Goal: Transaction & Acquisition: Purchase product/service

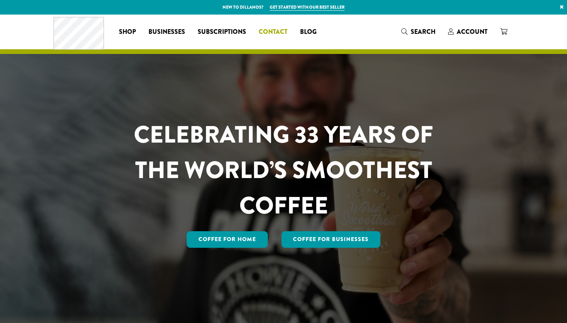
click at [271, 33] on span "Contact" at bounding box center [273, 32] width 29 height 10
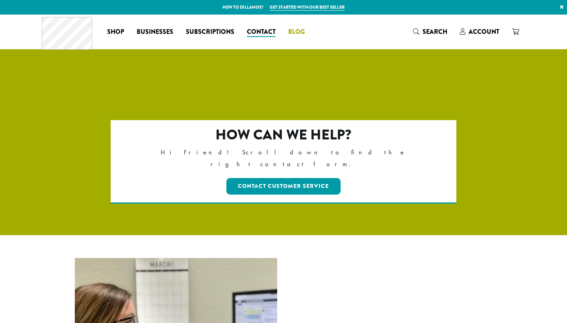
click at [295, 33] on span "Blog" at bounding box center [296, 32] width 17 height 10
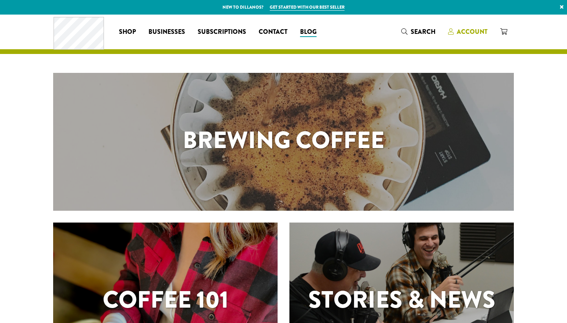
click at [472, 28] on span "Account" at bounding box center [472, 31] width 31 height 9
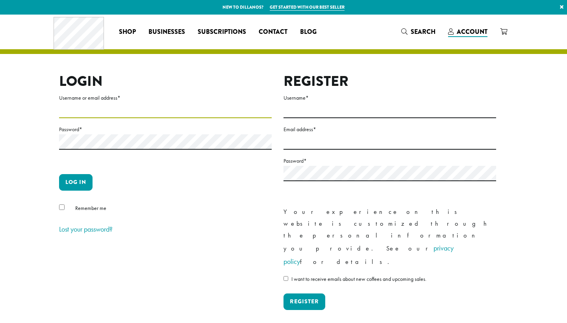
type input "**********"
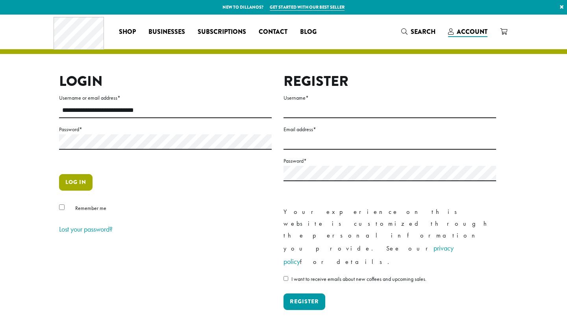
click at [79, 179] on button "Log in" at bounding box center [75, 182] width 33 height 17
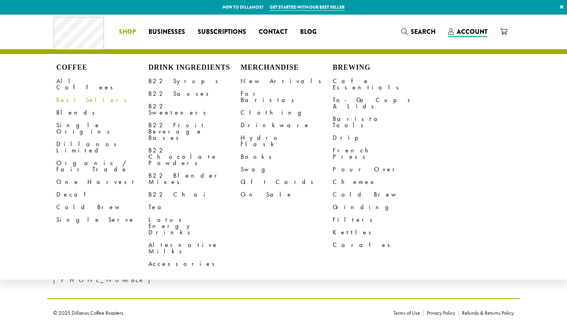
click at [65, 94] on link "Best Sellers" at bounding box center [102, 100] width 92 height 13
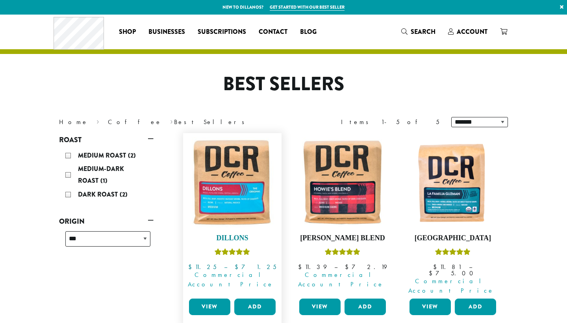
click at [234, 234] on h4 "Dillons" at bounding box center [232, 238] width 91 height 9
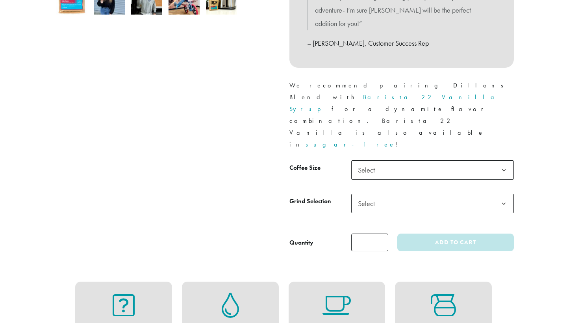
click at [368, 162] on span "Select" at bounding box center [369, 169] width 28 height 15
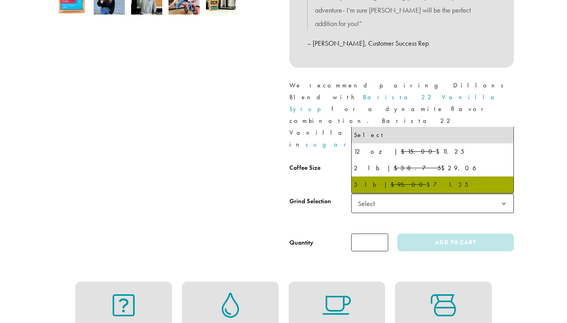
select select "**********"
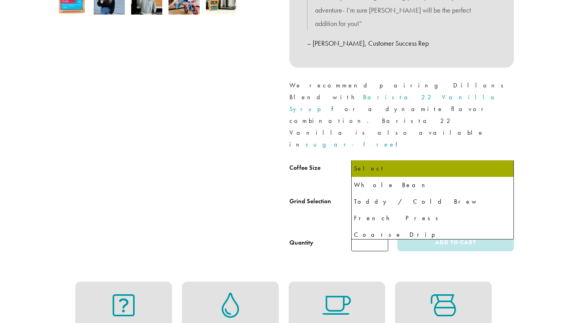
click at [365, 196] on span "Select" at bounding box center [369, 203] width 28 height 15
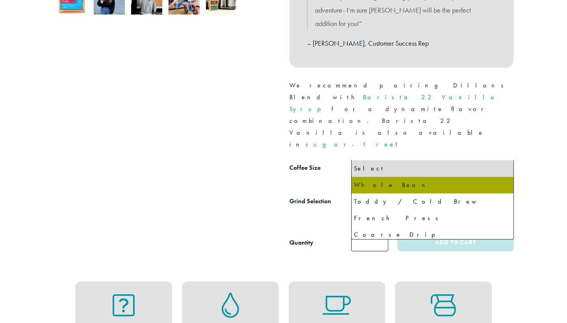
select select "**********"
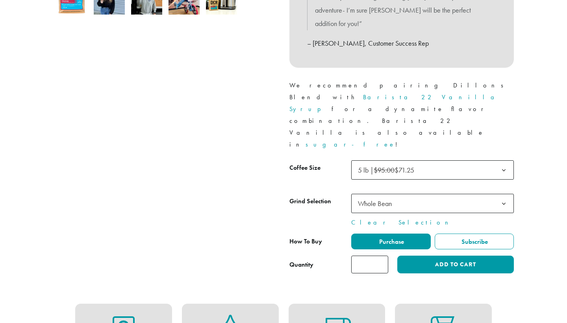
click at [370, 256] on input "*" at bounding box center [369, 265] width 37 height 18
type input "*"
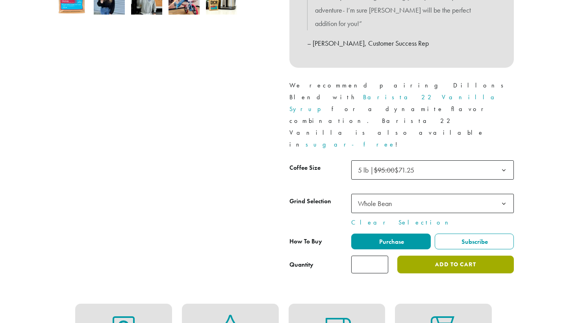
type input "*"
click at [440, 256] on button "Add to cart" at bounding box center [455, 265] width 117 height 18
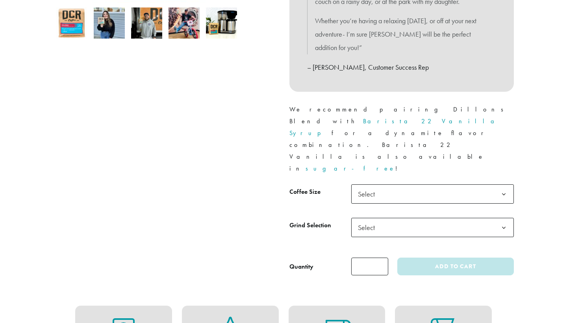
scroll to position [287, 0]
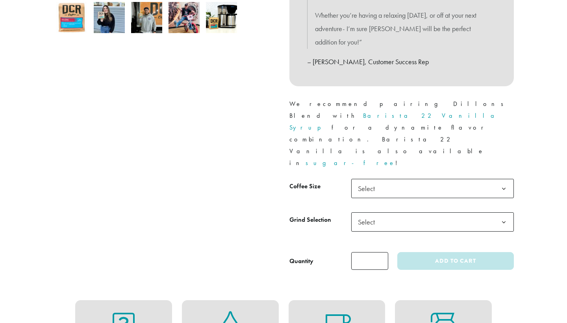
click at [366, 181] on span "Select" at bounding box center [369, 188] width 28 height 15
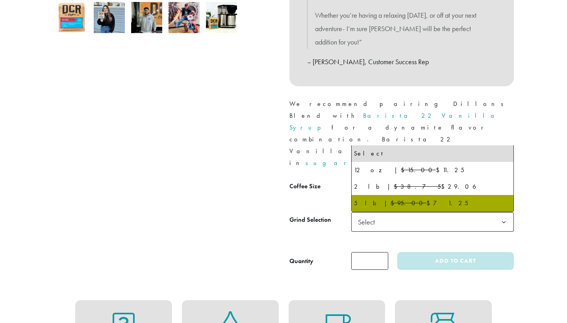
select select "**********"
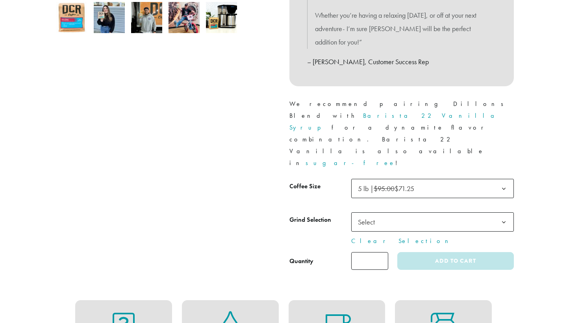
click at [368, 214] on span "Select" at bounding box center [369, 221] width 28 height 15
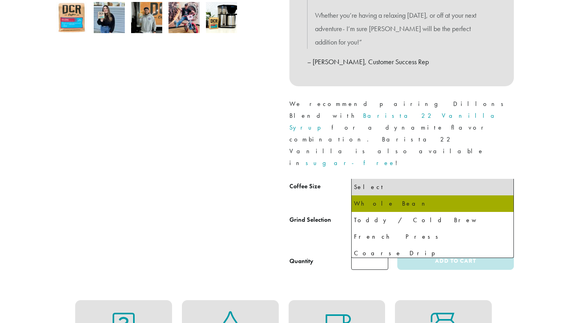
select select "**********"
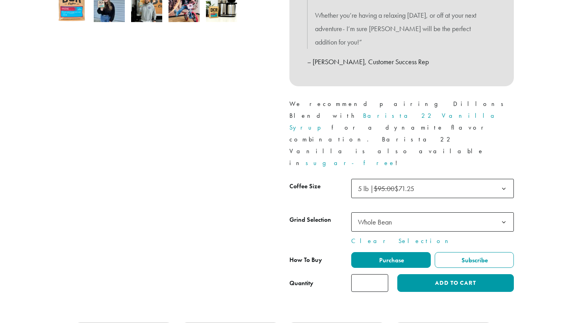
click at [370, 274] on input "*" at bounding box center [369, 283] width 37 height 18
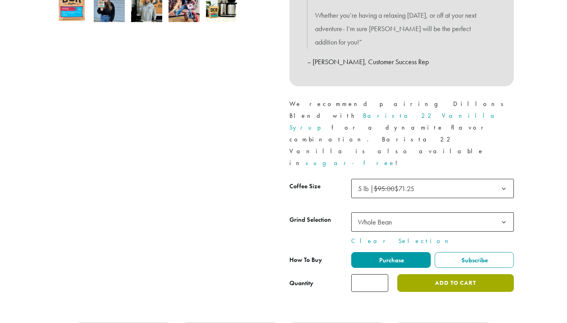
type input "*"
click at [439, 274] on button "Add to cart" at bounding box center [455, 283] width 117 height 18
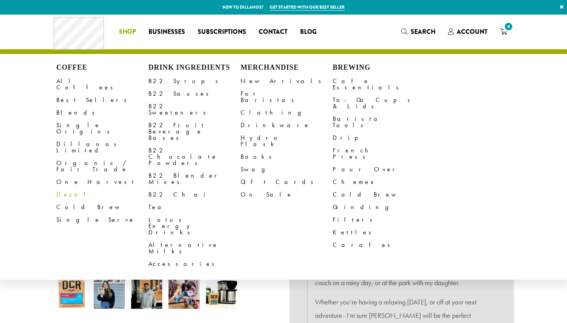
click at [63, 188] on link "Decaf" at bounding box center [102, 194] width 92 height 13
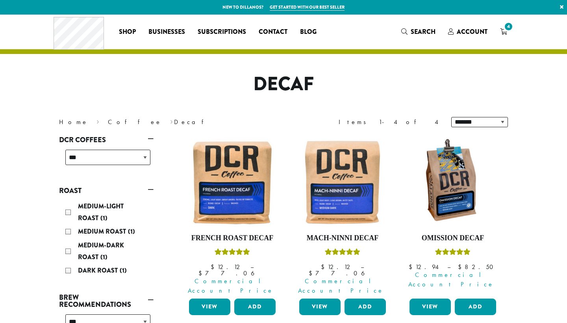
scroll to position [132, 0]
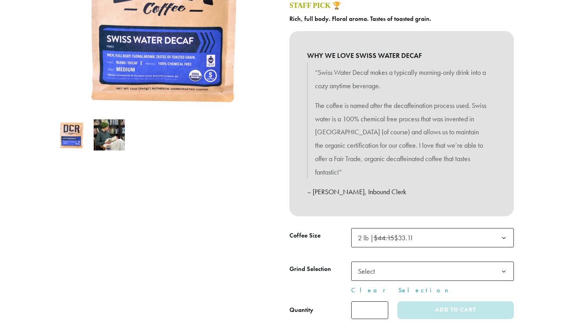
click at [364, 267] on span "Select" at bounding box center [369, 271] width 28 height 15
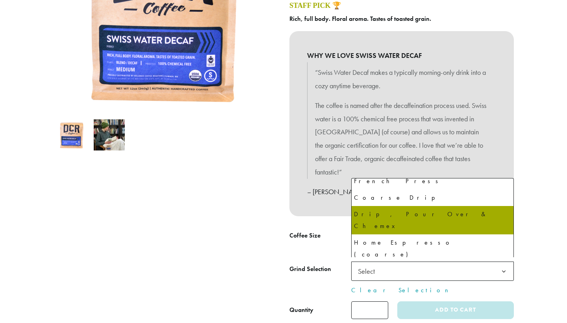
scroll to position [54, 0]
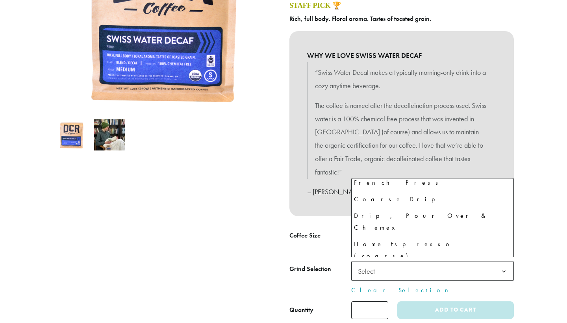
select select "**********"
select select "********"
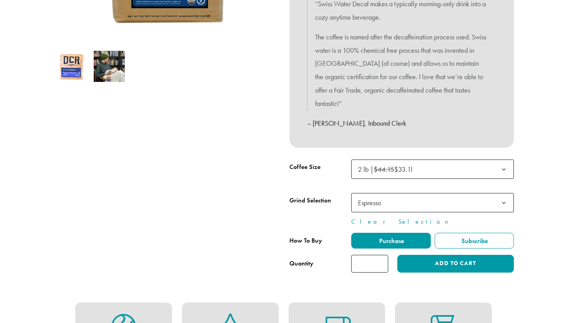
scroll to position [250, 0]
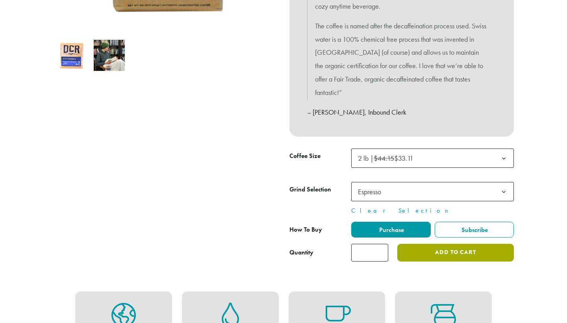
click at [414, 249] on button "Add to cart" at bounding box center [455, 253] width 117 height 18
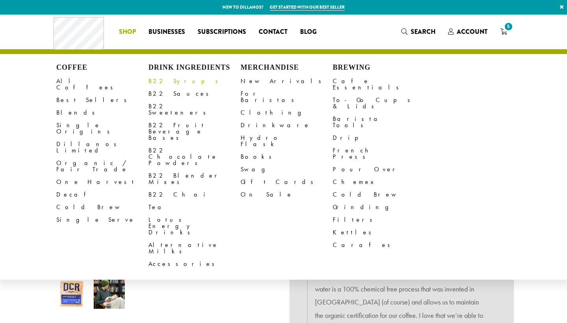
click at [166, 80] on link "B22 Syrups" at bounding box center [195, 81] width 92 height 13
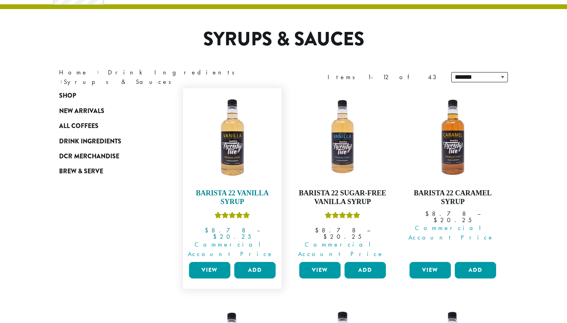
scroll to position [49, 0]
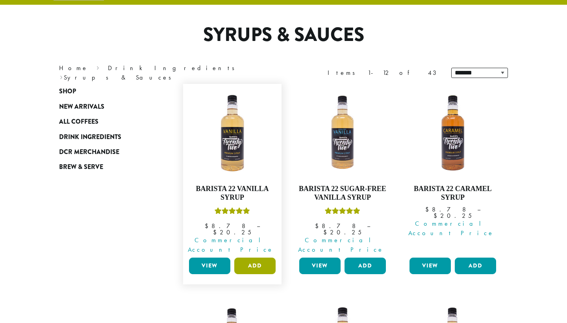
click at [256, 258] on button "Add" at bounding box center [254, 266] width 41 height 17
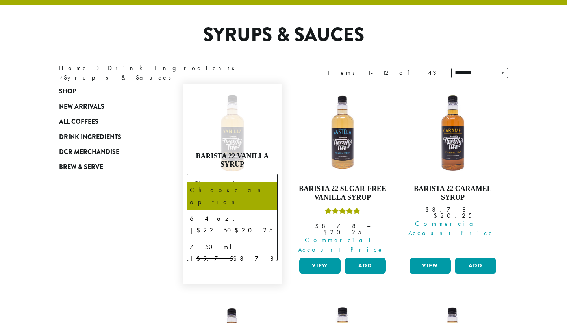
click at [202, 180] on span "Choose an option" at bounding box center [220, 183] width 59 height 15
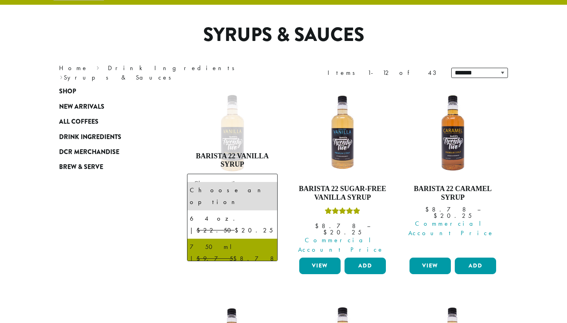
select select "******"
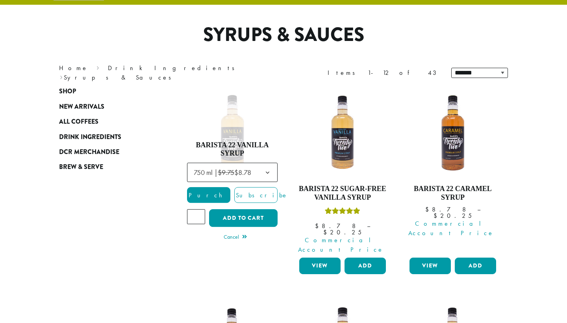
click at [199, 209] on input "*" at bounding box center [196, 216] width 18 height 15
type input "*"
click at [199, 209] on input "*" at bounding box center [196, 216] width 18 height 15
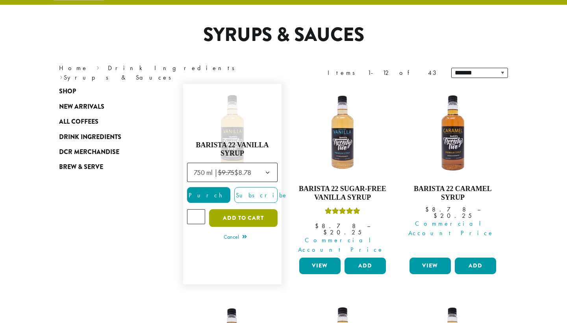
click at [230, 210] on button "Add to cart" at bounding box center [243, 218] width 69 height 18
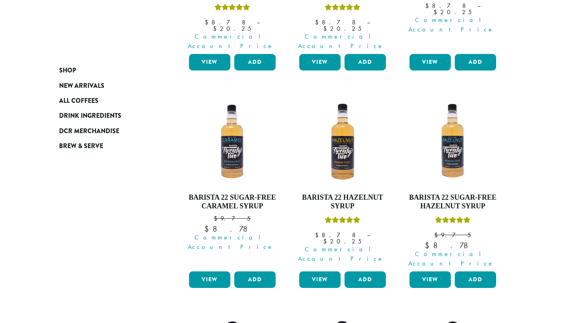
scroll to position [264, 0]
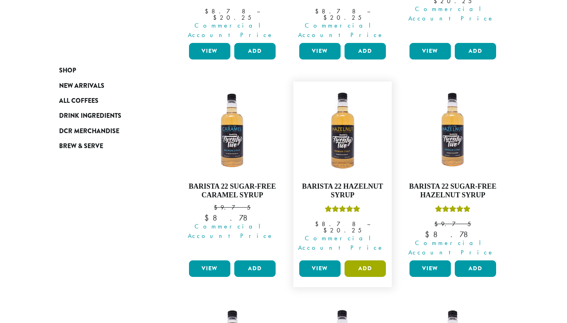
click at [359, 260] on button "Add" at bounding box center [365, 268] width 41 height 17
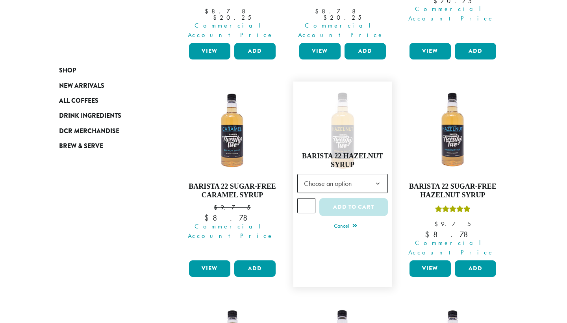
click at [313, 176] on span "Choose an option" at bounding box center [330, 183] width 59 height 15
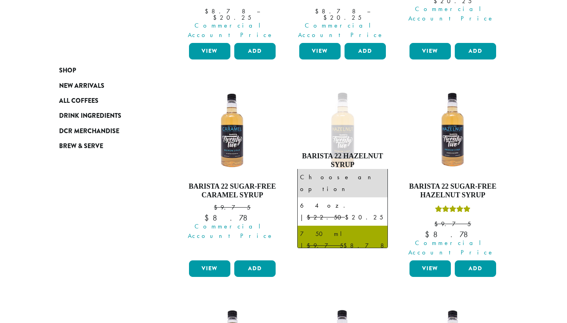
select select "******"
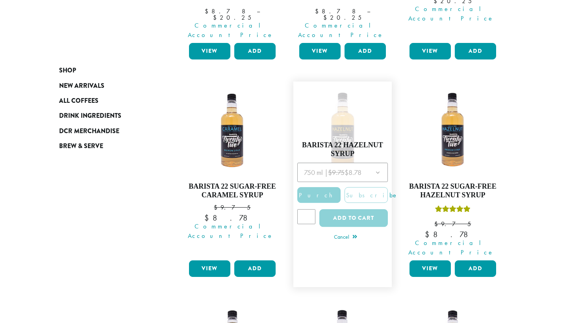
click at [309, 197] on div at bounding box center [342, 197] width 91 height 69
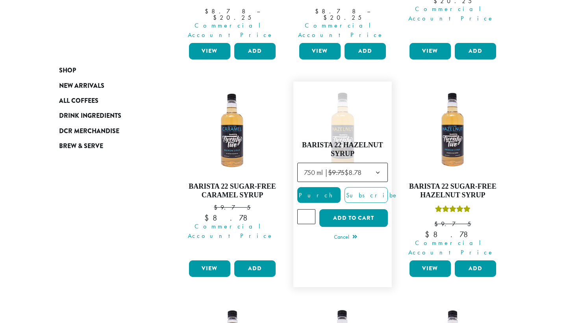
click at [309, 209] on input "*" at bounding box center [306, 216] width 18 height 15
type input "*"
click at [309, 209] on input "*" at bounding box center [306, 216] width 18 height 15
click at [341, 209] on button "Add to cart" at bounding box center [353, 218] width 69 height 18
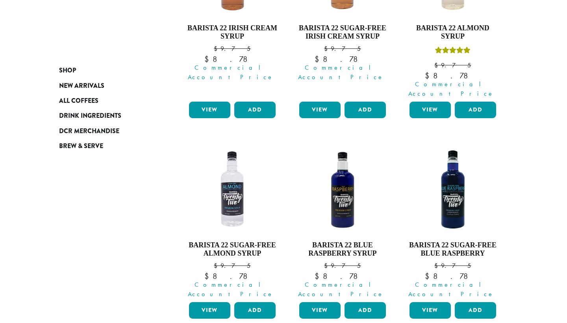
scroll to position [640, 0]
click at [362, 302] on button "Add" at bounding box center [365, 310] width 41 height 17
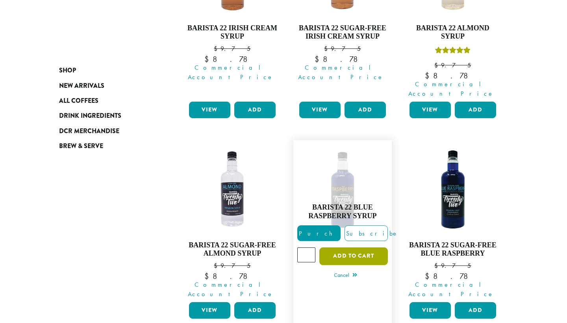
click at [334, 247] on button "Add to cart" at bounding box center [353, 256] width 69 height 18
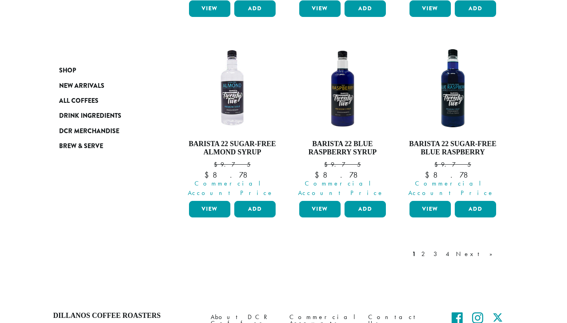
scroll to position [745, 0]
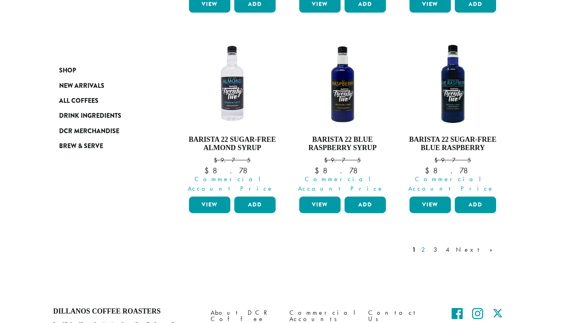
click at [430, 245] on link "2" at bounding box center [425, 249] width 10 height 9
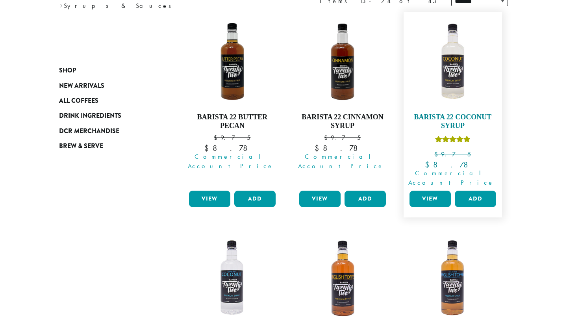
scroll to position [121, 0]
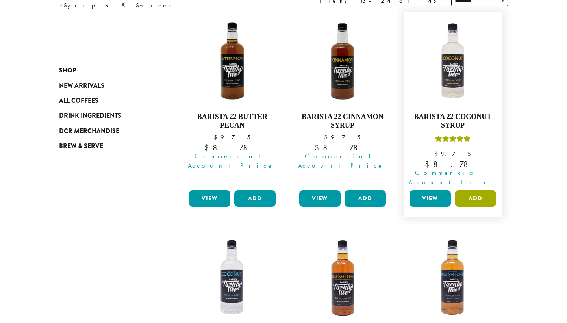
click at [470, 191] on button "Add" at bounding box center [475, 198] width 41 height 17
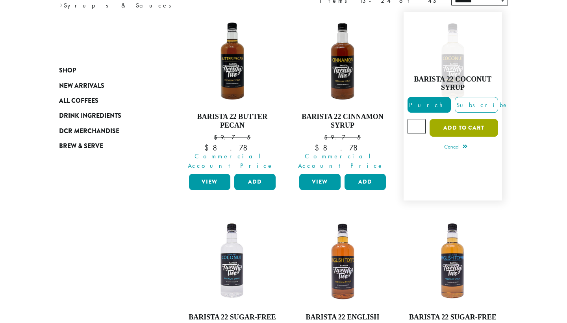
click at [443, 120] on button "Add to cart" at bounding box center [464, 128] width 69 height 18
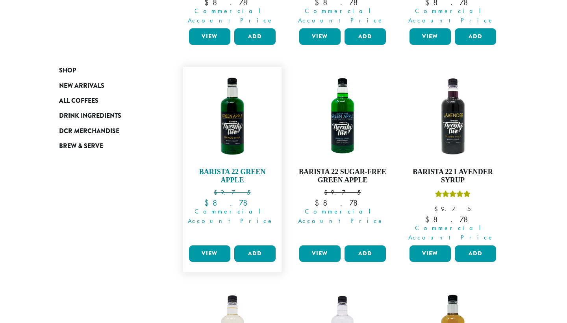
scroll to position [485, 0]
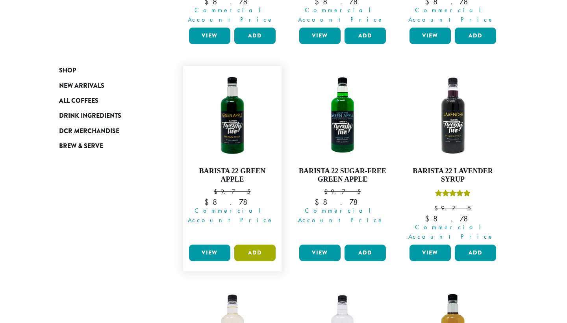
click at [253, 245] on button "Add" at bounding box center [254, 253] width 41 height 17
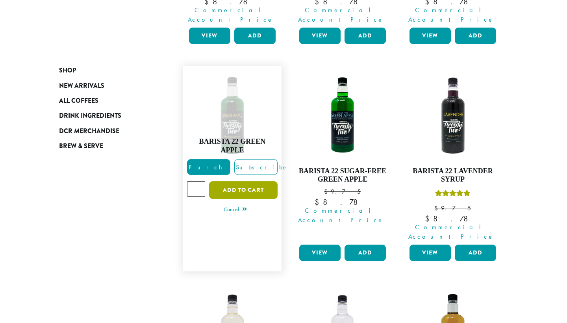
click at [234, 181] on button "Add to cart" at bounding box center [243, 190] width 69 height 18
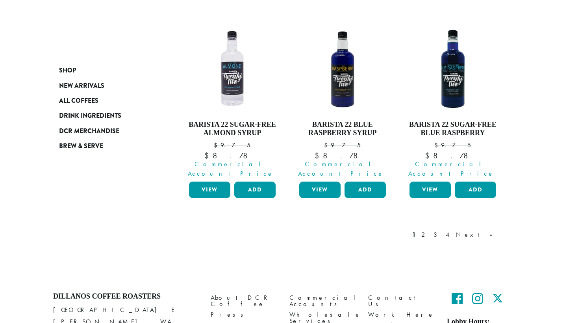
scroll to position [813, 0]
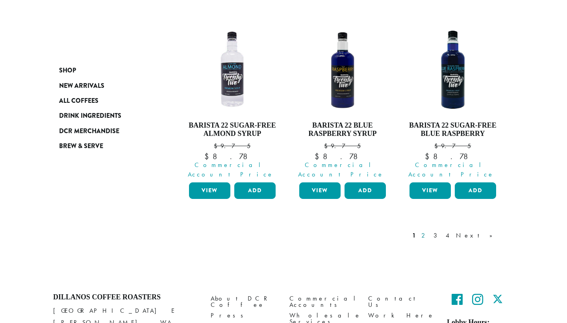
click at [430, 231] on link "2" at bounding box center [425, 235] width 10 height 9
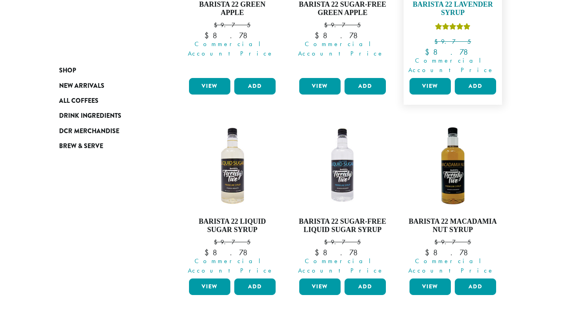
scroll to position [660, 0]
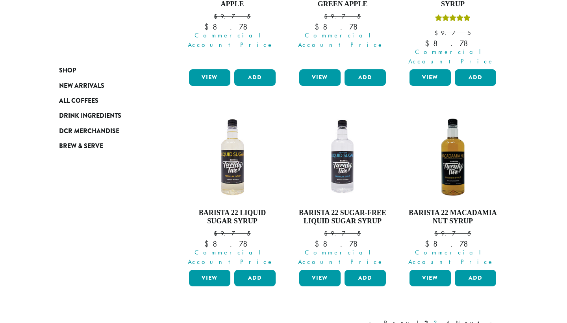
click at [442, 318] on link "3" at bounding box center [437, 322] width 10 height 9
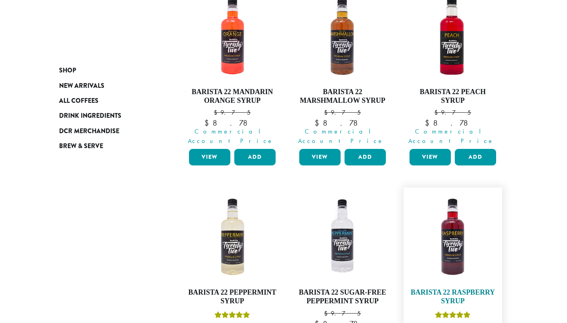
scroll to position [146, 0]
click at [466, 149] on button "Add" at bounding box center [475, 157] width 41 height 17
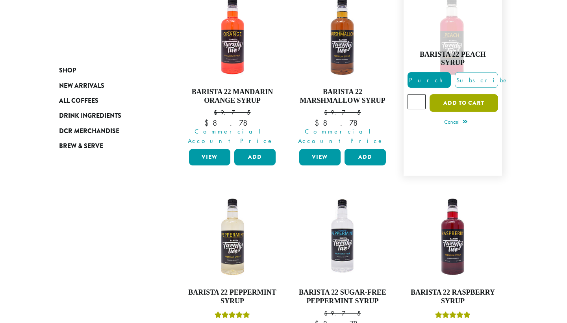
click at [455, 98] on button "Add to cart" at bounding box center [464, 103] width 69 height 18
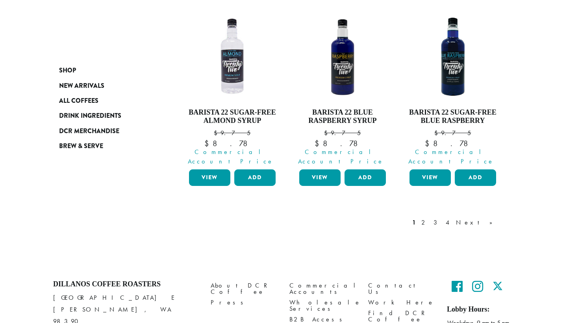
scroll to position [771, 0]
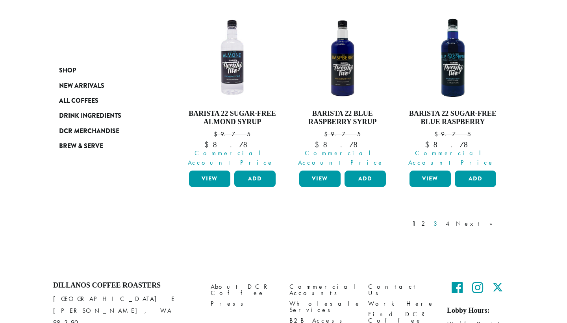
click at [442, 219] on link "3" at bounding box center [437, 223] width 10 height 9
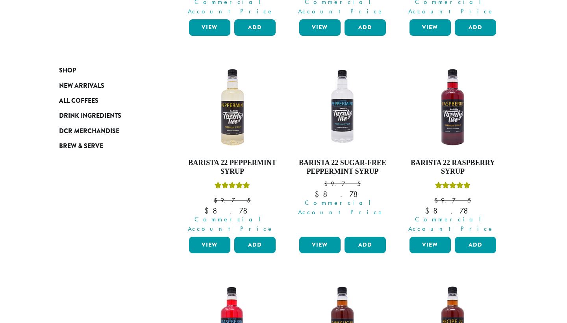
scroll to position [274, 0]
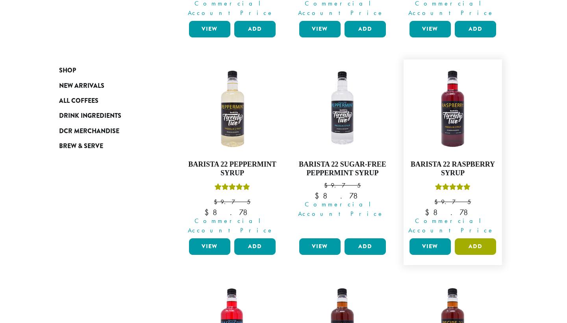
click at [471, 238] on button "Add" at bounding box center [475, 246] width 41 height 17
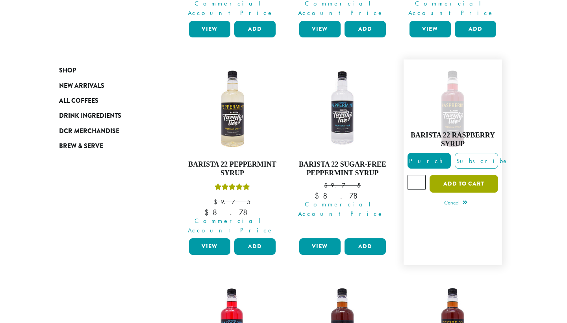
click at [440, 175] on button "Add to cart" at bounding box center [464, 184] width 69 height 18
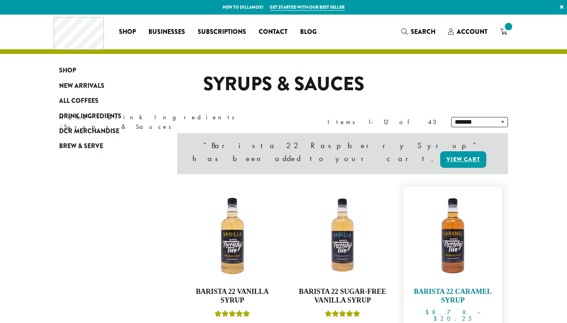
scroll to position [630, 0]
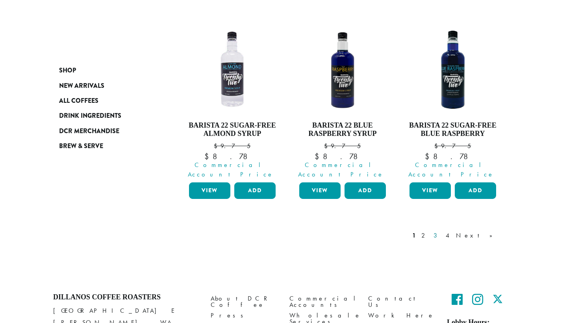
click at [442, 231] on link "3" at bounding box center [437, 235] width 10 height 9
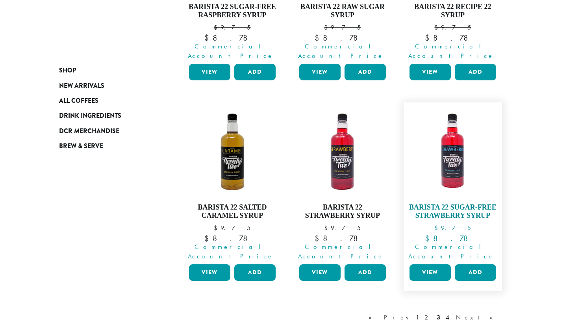
scroll to position [649, 0]
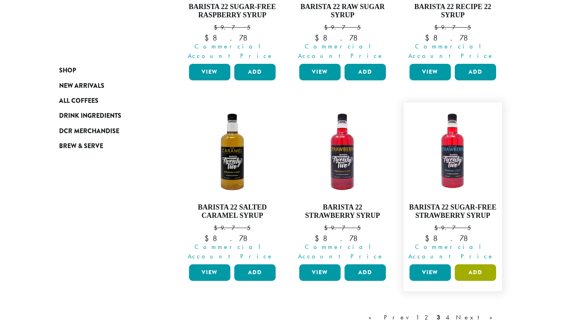
click at [477, 264] on button "Add" at bounding box center [475, 272] width 41 height 17
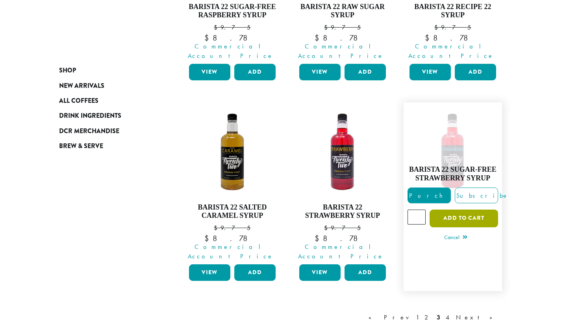
click at [442, 210] on button "Add to cart" at bounding box center [464, 219] width 69 height 18
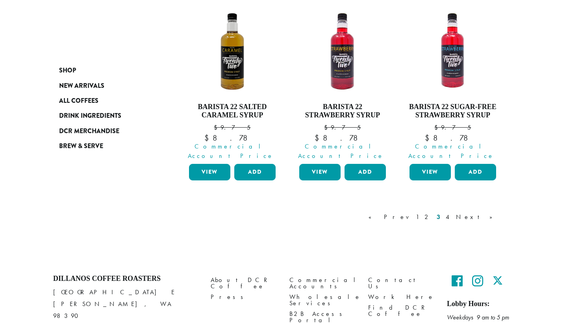
scroll to position [749, 0]
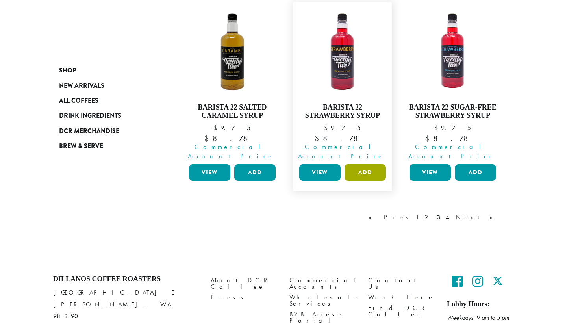
click at [373, 164] on button "Add" at bounding box center [365, 172] width 41 height 17
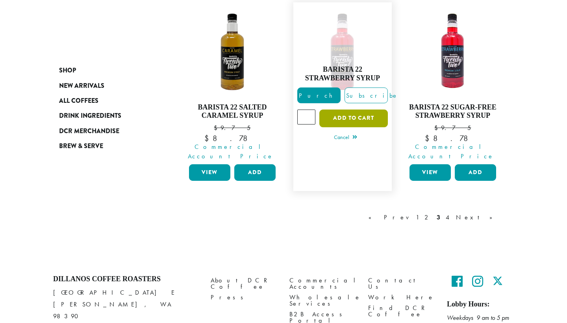
click at [339, 110] on button "Add to cart" at bounding box center [353, 119] width 69 height 18
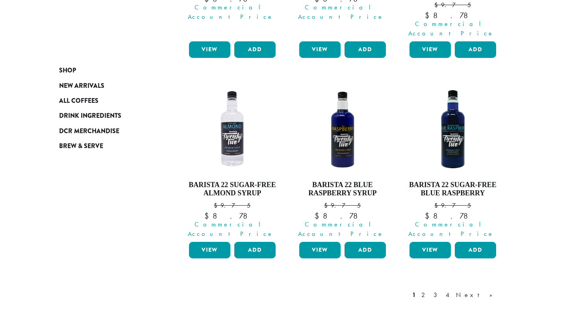
scroll to position [701, 0]
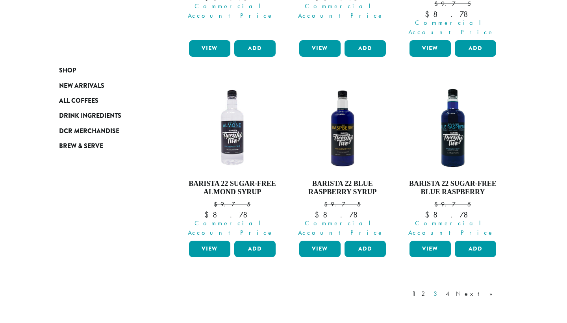
click at [442, 289] on link "3" at bounding box center [437, 293] width 10 height 9
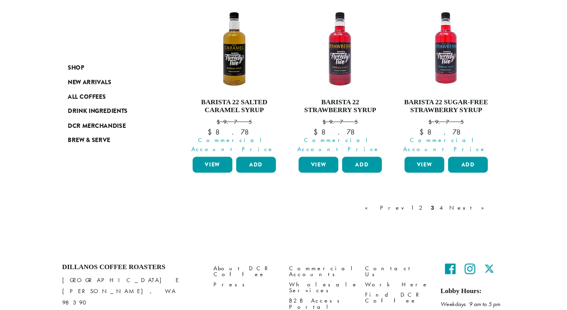
scroll to position [749, 0]
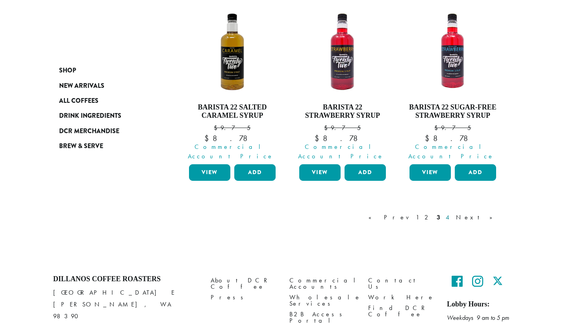
click at [452, 213] on link "4" at bounding box center [448, 217] width 8 height 9
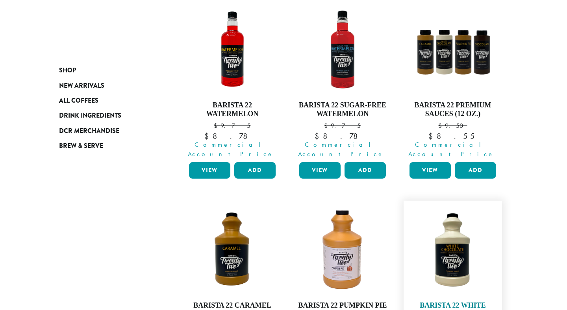
scroll to position [103, 0]
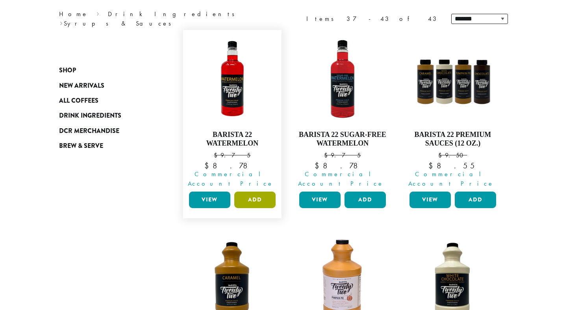
click at [251, 192] on button "Add" at bounding box center [254, 200] width 41 height 17
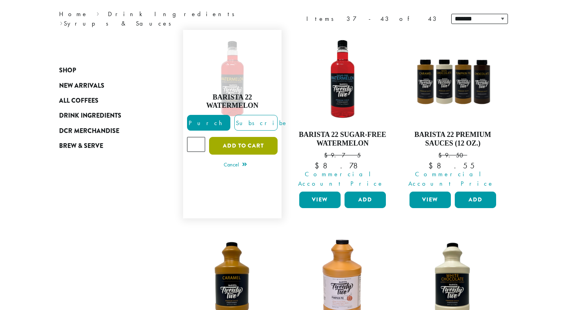
click at [227, 141] on button "Add to cart" at bounding box center [243, 146] width 69 height 18
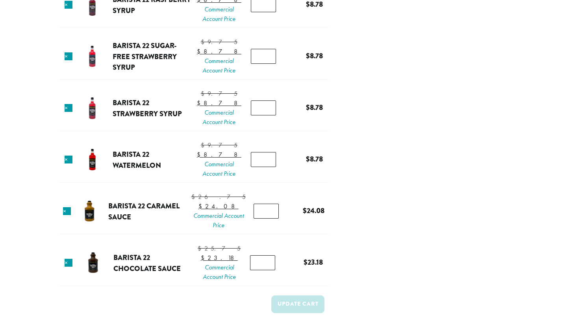
scroll to position [514, 0]
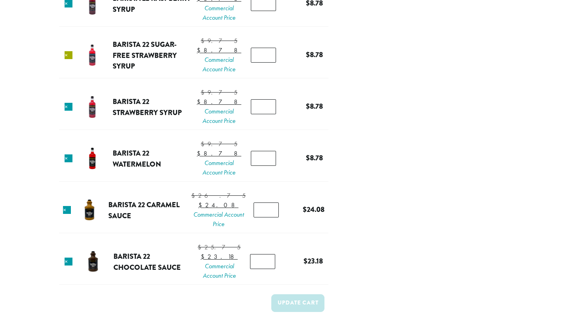
click at [72, 59] on link "×" at bounding box center [69, 55] width 8 height 8
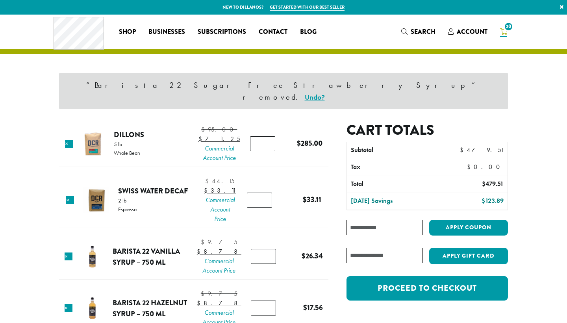
scroll to position [0, 0]
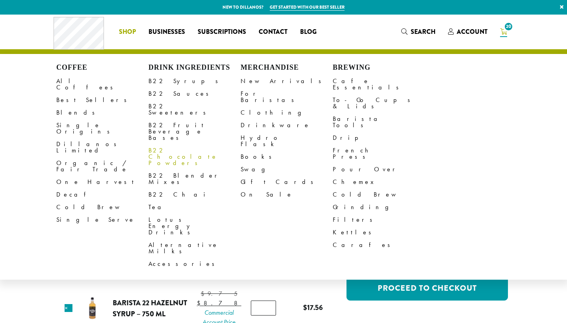
click at [167, 144] on link "B22 Chocolate Powders" at bounding box center [195, 156] width 92 height 25
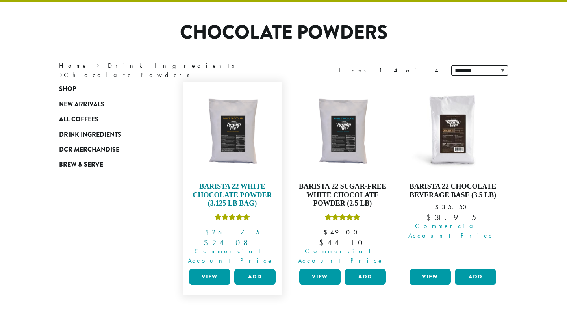
scroll to position [55, 0]
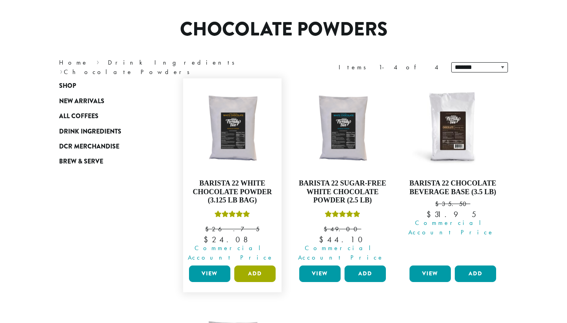
click at [247, 266] on button "Add" at bounding box center [254, 274] width 41 height 17
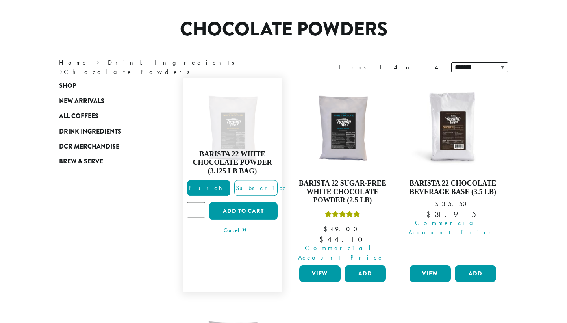
type input "*"
click at [197, 202] on input "*" at bounding box center [196, 209] width 18 height 15
click at [248, 206] on button "Add to cart" at bounding box center [243, 211] width 69 height 18
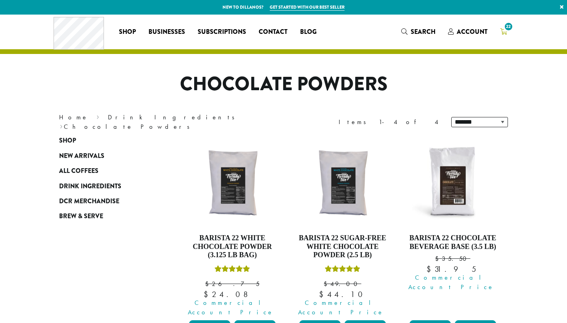
click at [506, 33] on icon "22" at bounding box center [503, 31] width 7 height 6
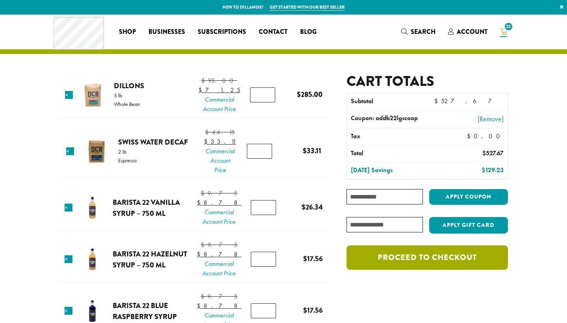
click at [388, 260] on link "Proceed to checkout" at bounding box center [428, 257] width 162 height 24
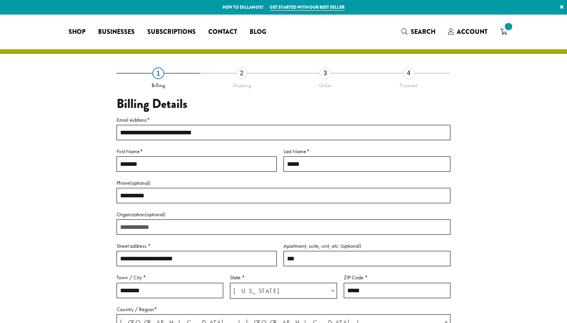
select select "**"
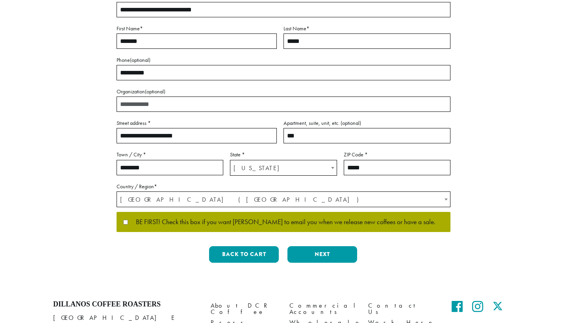
scroll to position [133, 0]
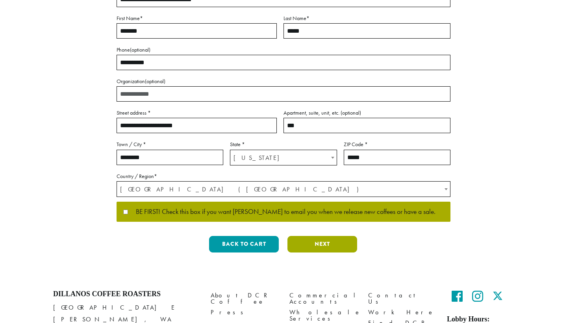
click at [324, 242] on button "Next" at bounding box center [323, 244] width 70 height 17
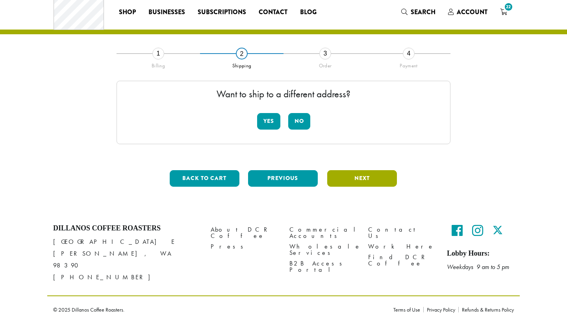
scroll to position [9, 0]
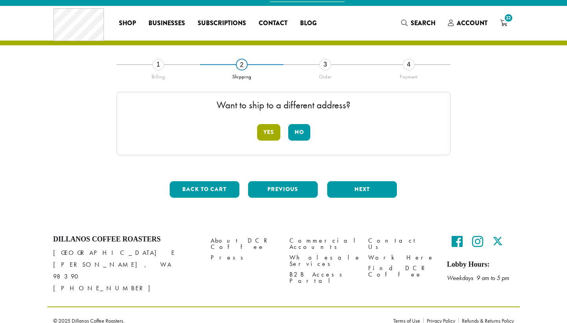
click at [269, 129] on button "Yes" at bounding box center [268, 132] width 23 height 17
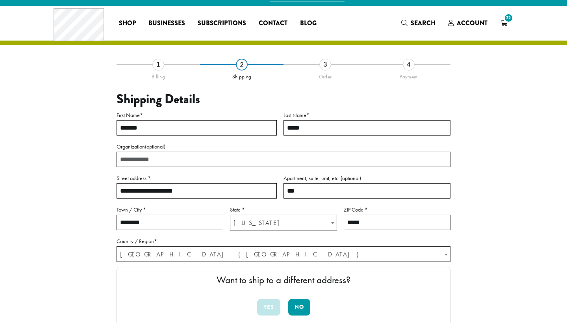
drag, startPoint x: 192, startPoint y: 189, endPoint x: 47, endPoint y: 178, distance: 144.9
click at [47, 178] on div "**********" at bounding box center [283, 202] width 473 height 392
type input "**********"
drag, startPoint x: 300, startPoint y: 189, endPoint x: 261, endPoint y: 189, distance: 39.0
click at [261, 189] on div "**********" at bounding box center [284, 185] width 334 height 150
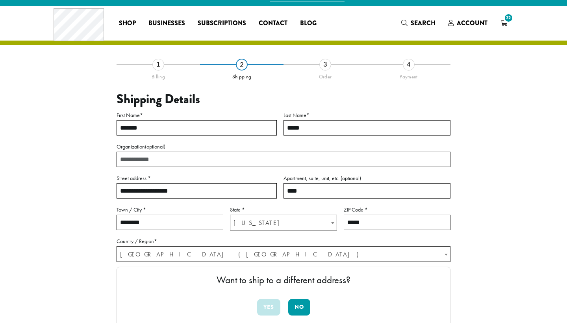
type input "****"
click at [152, 223] on input "********" at bounding box center [170, 222] width 107 height 15
type input "*"
type input "*********"
click at [378, 223] on input "*****" at bounding box center [397, 222] width 107 height 15
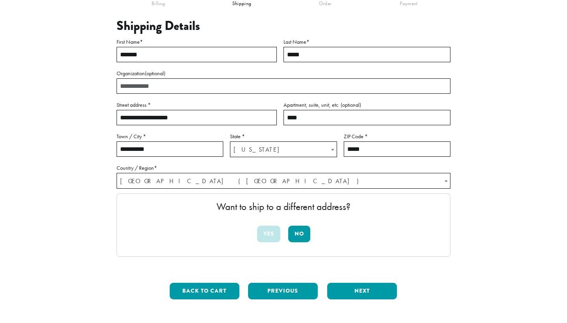
scroll to position [89, 0]
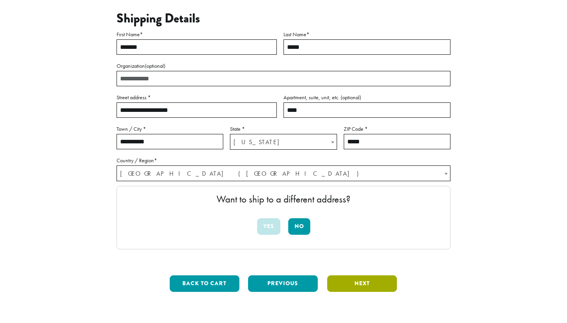
type input "*****"
click at [363, 281] on button "Next" at bounding box center [362, 283] width 70 height 17
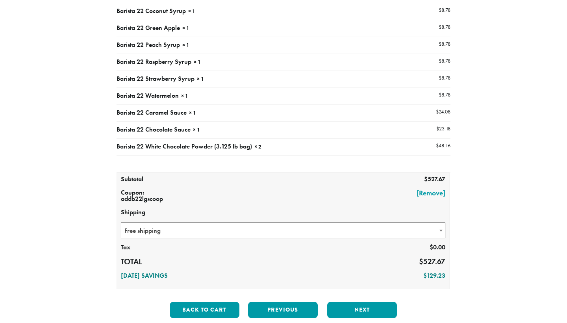
scroll to position [219, 0]
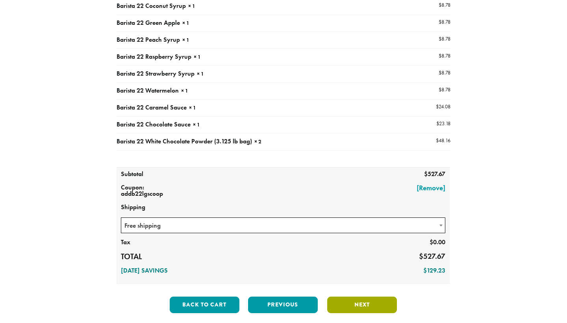
click at [361, 306] on button "Next" at bounding box center [362, 305] width 70 height 17
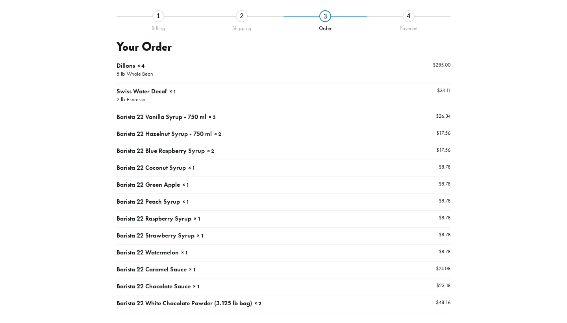
scroll to position [45, 0]
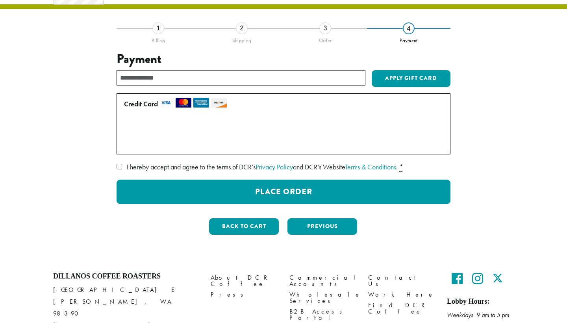
click at [123, 164] on label "I hereby accept and agree to the terms of DCR’s Privacy Policy and DCR’s Websit…" at bounding box center [284, 167] width 334 height 13
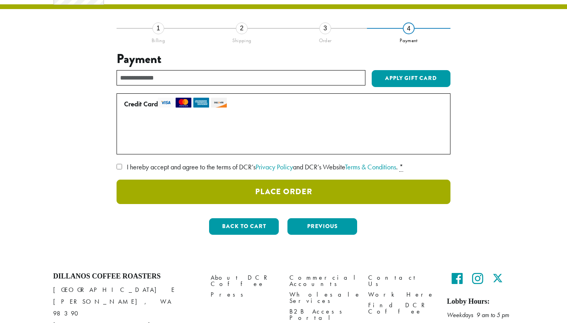
click at [196, 189] on button "Place Order" at bounding box center [284, 192] width 334 height 24
